Goal: Information Seeking & Learning: Learn about a topic

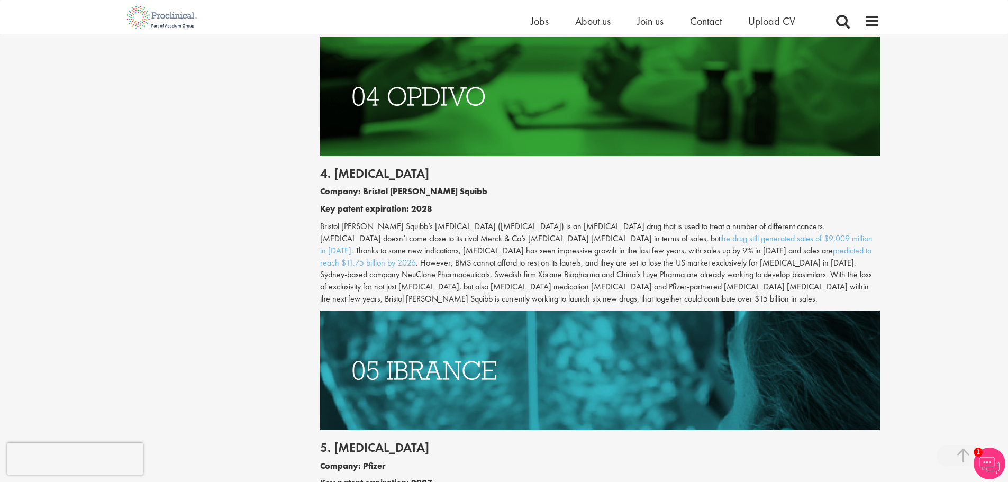
scroll to position [1588, 0]
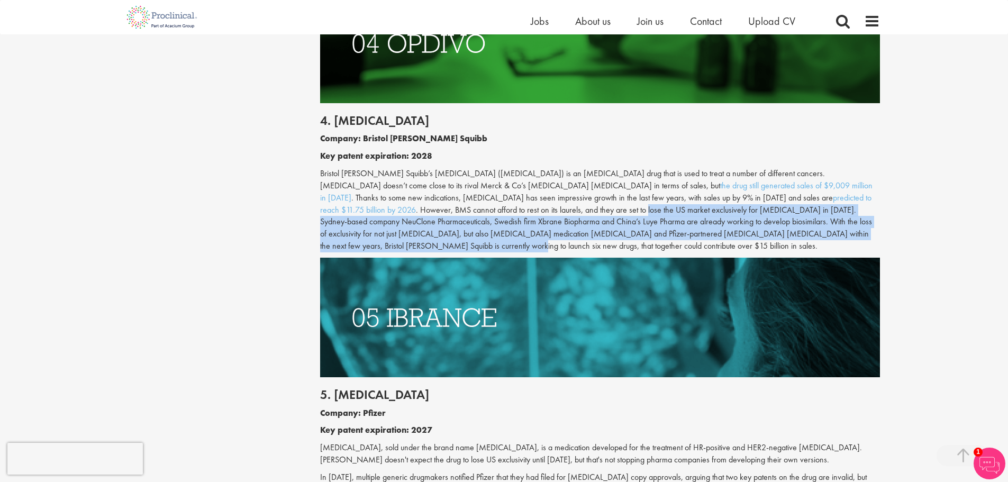
drag, startPoint x: 367, startPoint y: 200, endPoint x: 703, endPoint y: 219, distance: 336.7
click at [703, 219] on p "Bristol [PERSON_NAME] Squibb’s [MEDICAL_DATA] ([MEDICAL_DATA]) is an [MEDICAL_D…" at bounding box center [600, 210] width 560 height 85
click at [670, 209] on p "Bristol [PERSON_NAME] Squibb’s [MEDICAL_DATA] ([MEDICAL_DATA]) is an [MEDICAL_D…" at bounding box center [600, 210] width 560 height 85
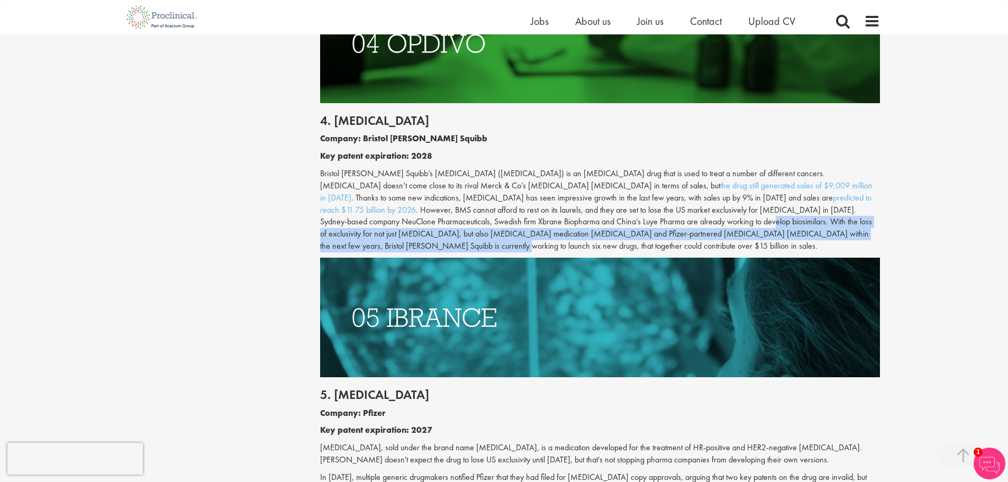
drag, startPoint x: 468, startPoint y: 210, endPoint x: 690, endPoint y: 223, distance: 222.2
click at [690, 223] on p "Bristol [PERSON_NAME] Squibb’s [MEDICAL_DATA] ([MEDICAL_DATA]) is an [MEDICAL_D…" at bounding box center [600, 210] width 560 height 85
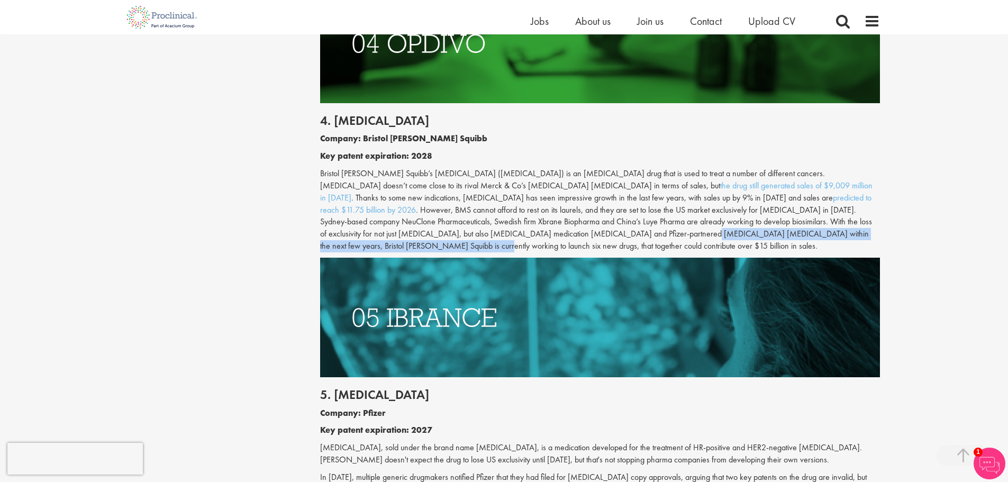
drag, startPoint x: 370, startPoint y: 220, endPoint x: 672, endPoint y: 221, distance: 302.3
click at [672, 221] on p "Bristol [PERSON_NAME] Squibb’s [MEDICAL_DATA] ([MEDICAL_DATA]) is an [MEDICAL_D…" at bounding box center [600, 210] width 560 height 85
click at [672, 220] on p "Bristol [PERSON_NAME] Squibb’s [MEDICAL_DATA] ([MEDICAL_DATA]) is an [MEDICAL_D…" at bounding box center [600, 210] width 560 height 85
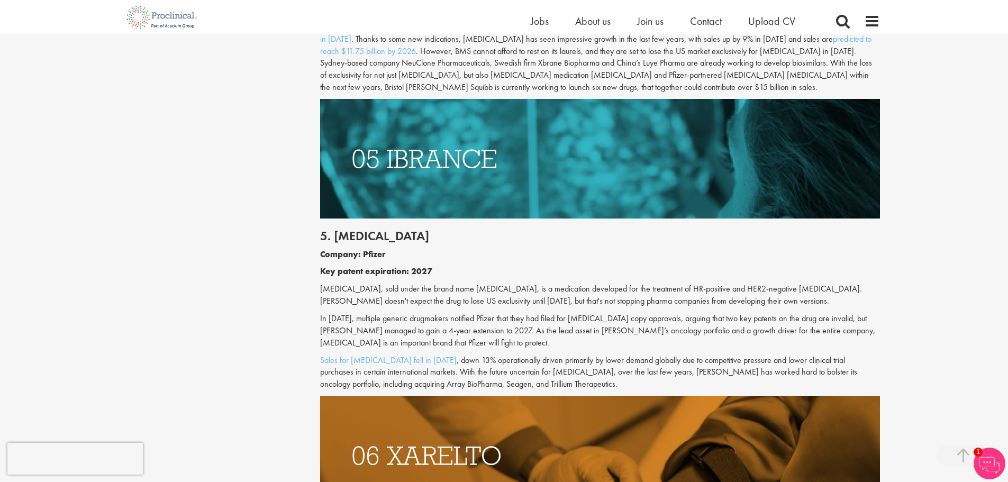
scroll to position [1853, 0]
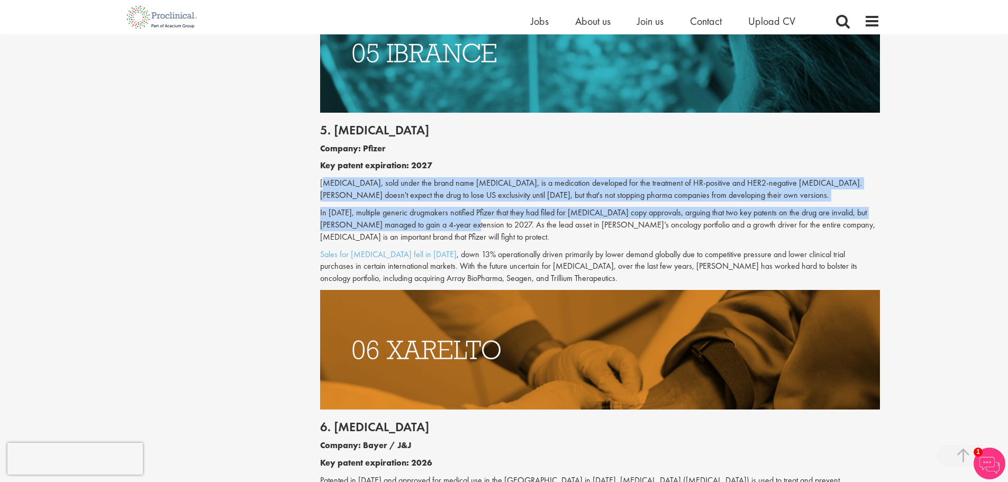
drag, startPoint x: 322, startPoint y: 157, endPoint x: 471, endPoint y: 205, distance: 156.4
click at [471, 205] on div "5. [MEDICAL_DATA] Company: Pfizer Key patent expiration: 2027 [MEDICAL_DATA], s…" at bounding box center [600, 201] width 576 height 177
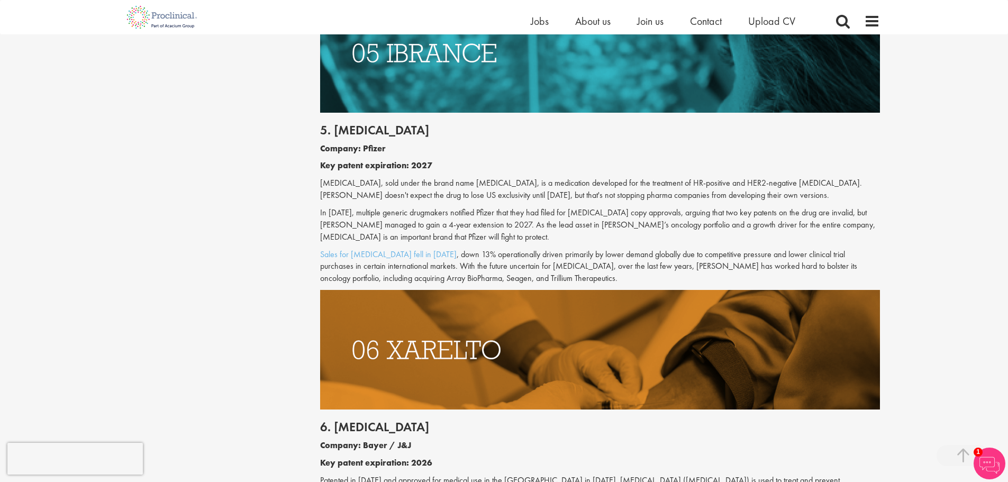
click at [471, 211] on p "In [DATE], multiple generic drugmakers notified Pfizer that they had filed for …" at bounding box center [600, 225] width 560 height 37
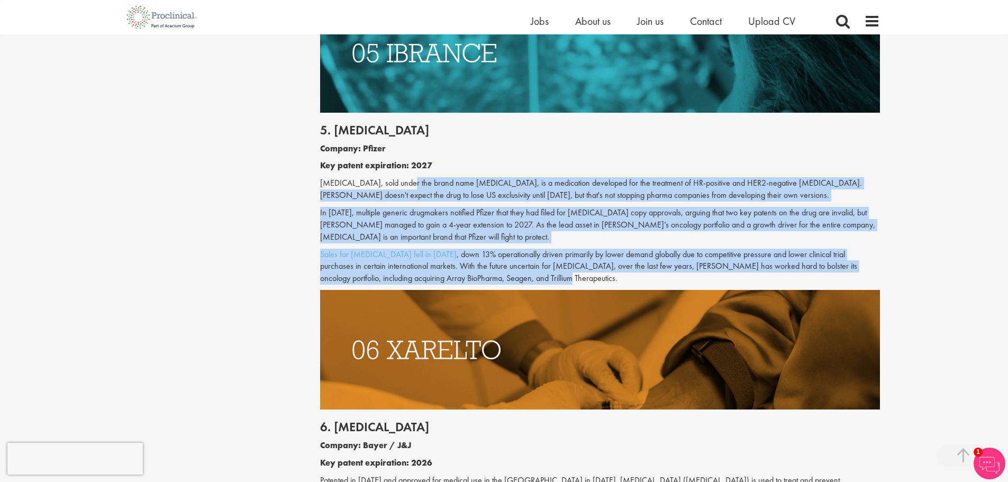
drag, startPoint x: 399, startPoint y: 158, endPoint x: 528, endPoint y: 253, distance: 159.5
click at [528, 253] on div "5. [MEDICAL_DATA] Company: Pfizer Key patent expiration: 2027 [MEDICAL_DATA], s…" at bounding box center [600, 201] width 576 height 177
click at [528, 253] on p "Sales for [MEDICAL_DATA] fell in [DATE] , down 13% operationally driven primari…" at bounding box center [600, 267] width 560 height 37
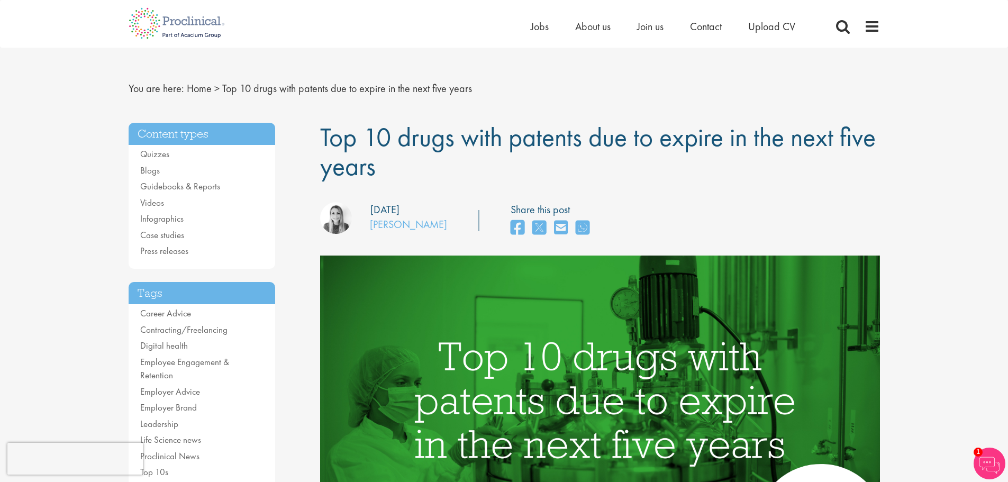
scroll to position [0, 0]
